Goal: Task Accomplishment & Management: Use online tool/utility

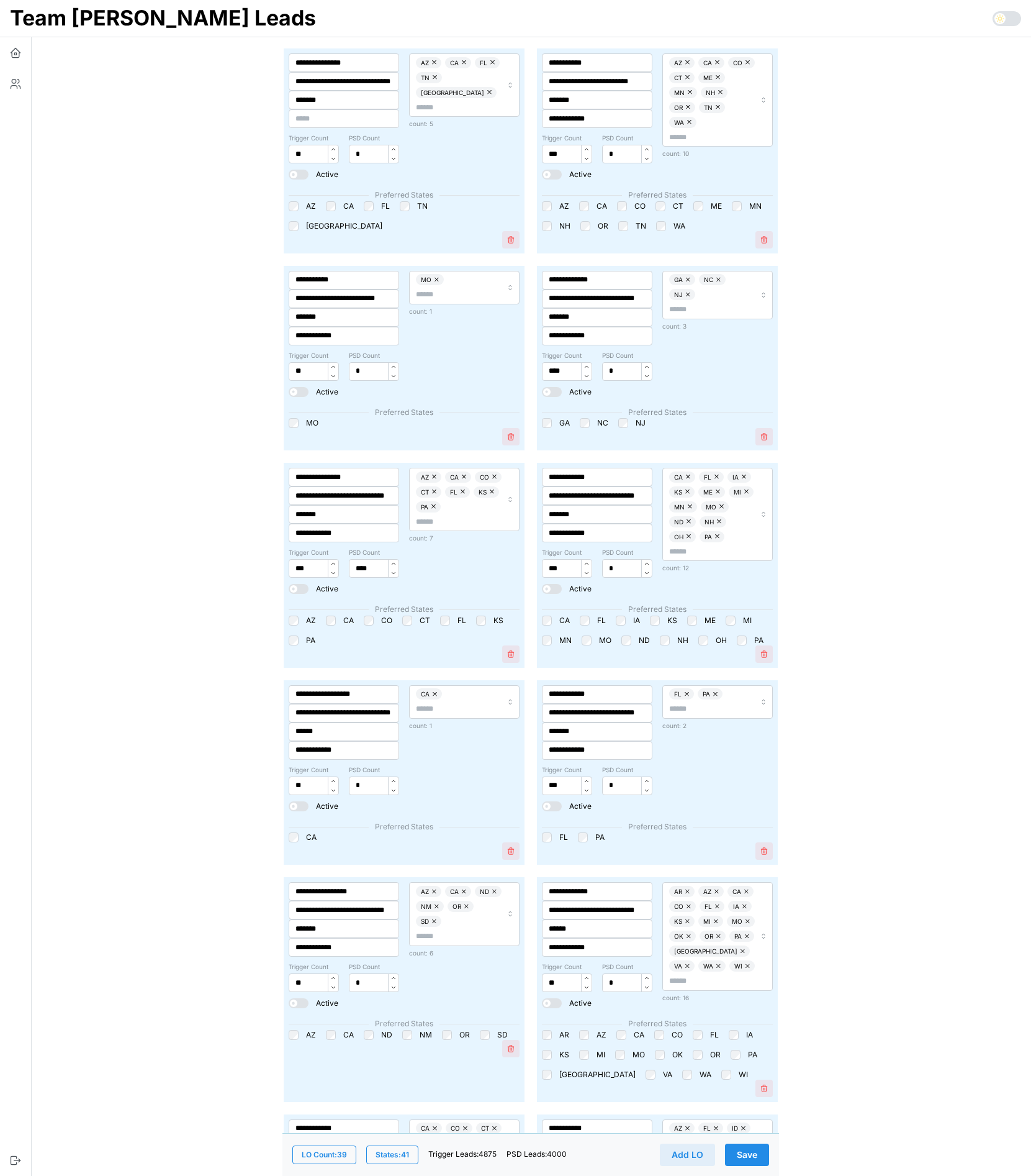
click at [720, 132] on input "text" at bounding box center [712, 137] width 85 height 12
type input "**"
click at [684, 165] on div "ID" at bounding box center [716, 163] width 109 height 17
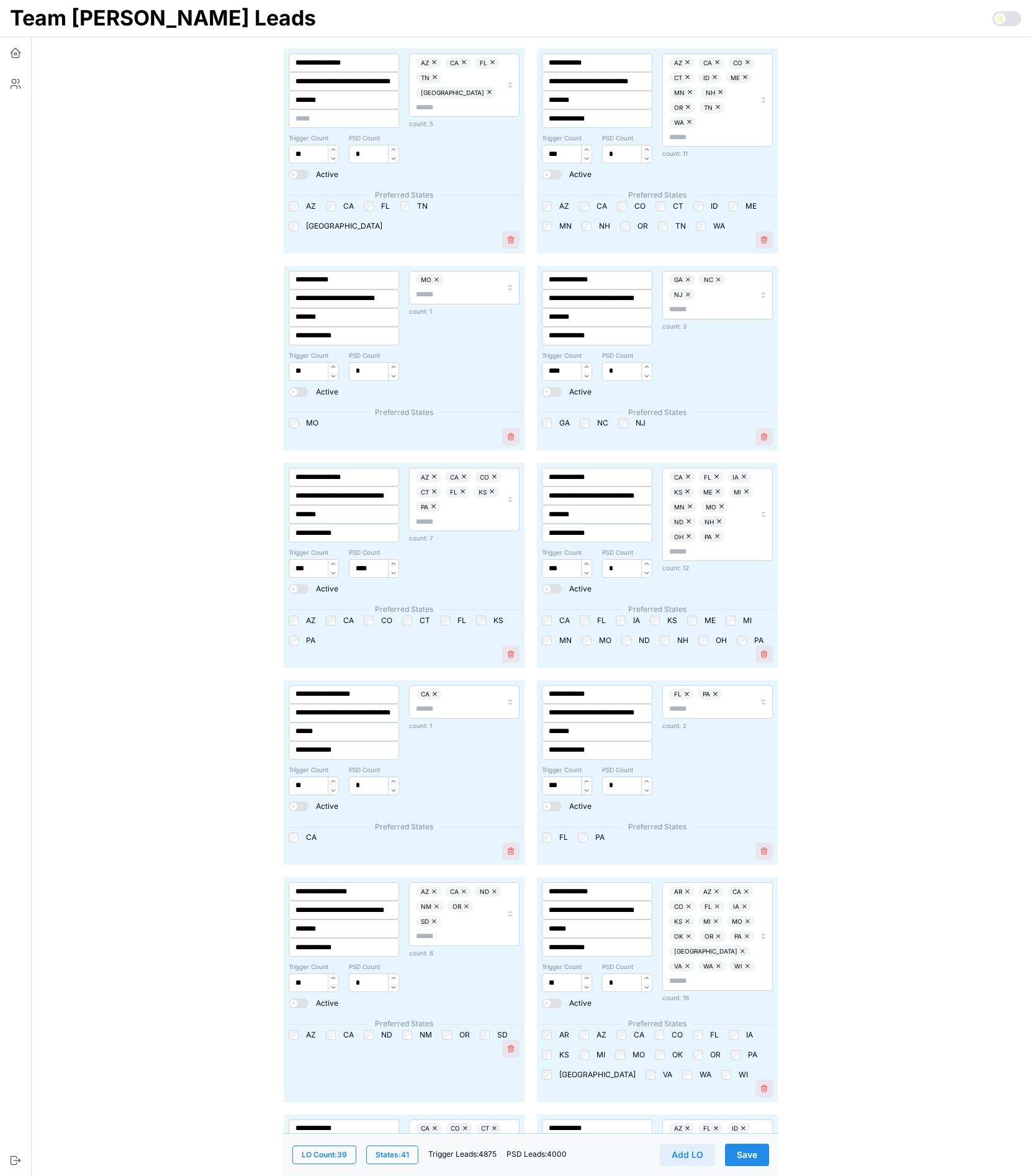
click at [712, 79] on button "button" at bounding box center [715, 78] width 12 height 11
click at [748, 1152] on span "Save" at bounding box center [747, 1155] width 20 height 21
click at [19, 50] on icon "button" at bounding box center [15, 52] width 12 height 12
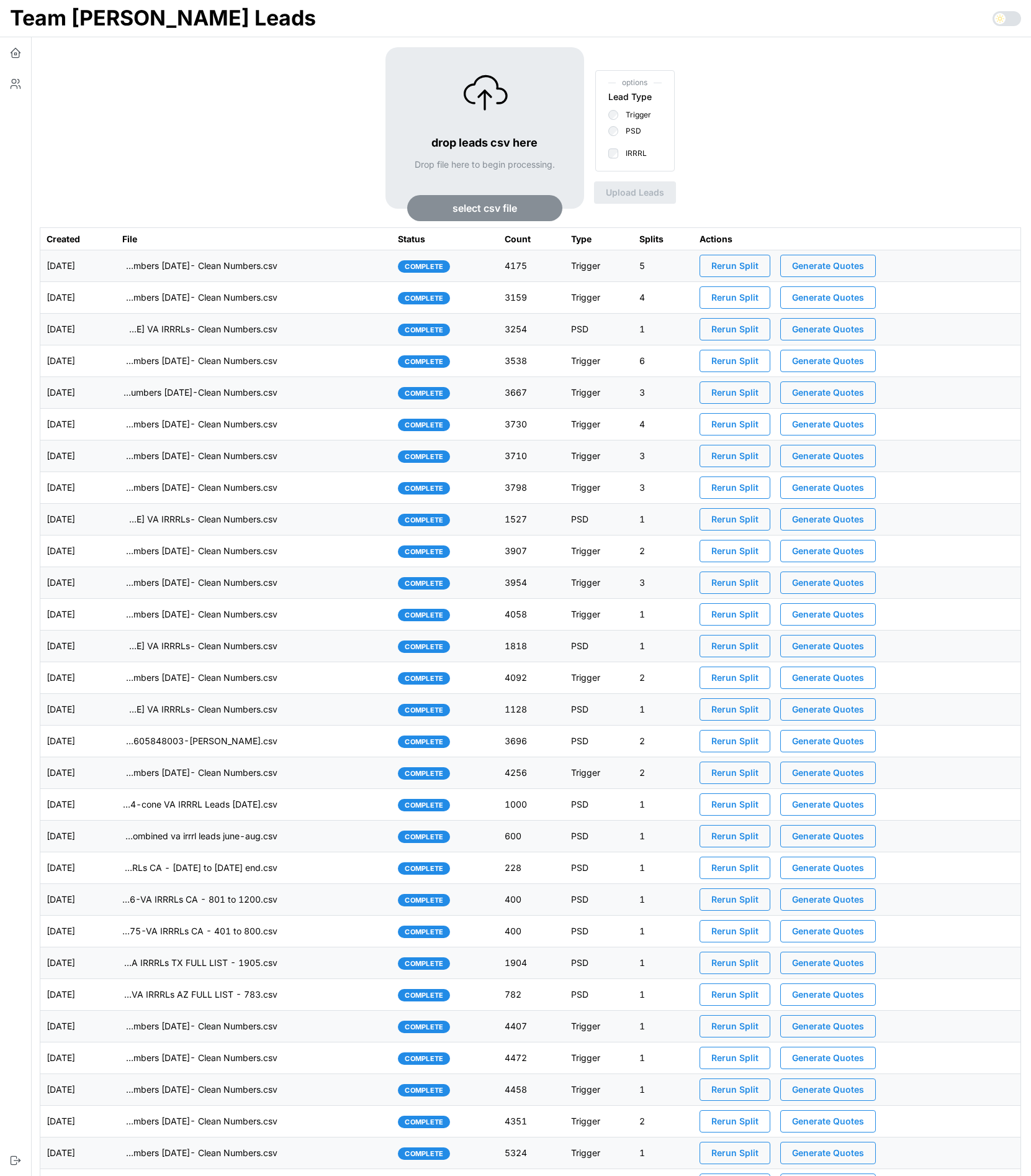
click at [741, 263] on span "Rerun Split" at bounding box center [735, 266] width 47 height 21
